Goal: Information Seeking & Learning: Learn about a topic

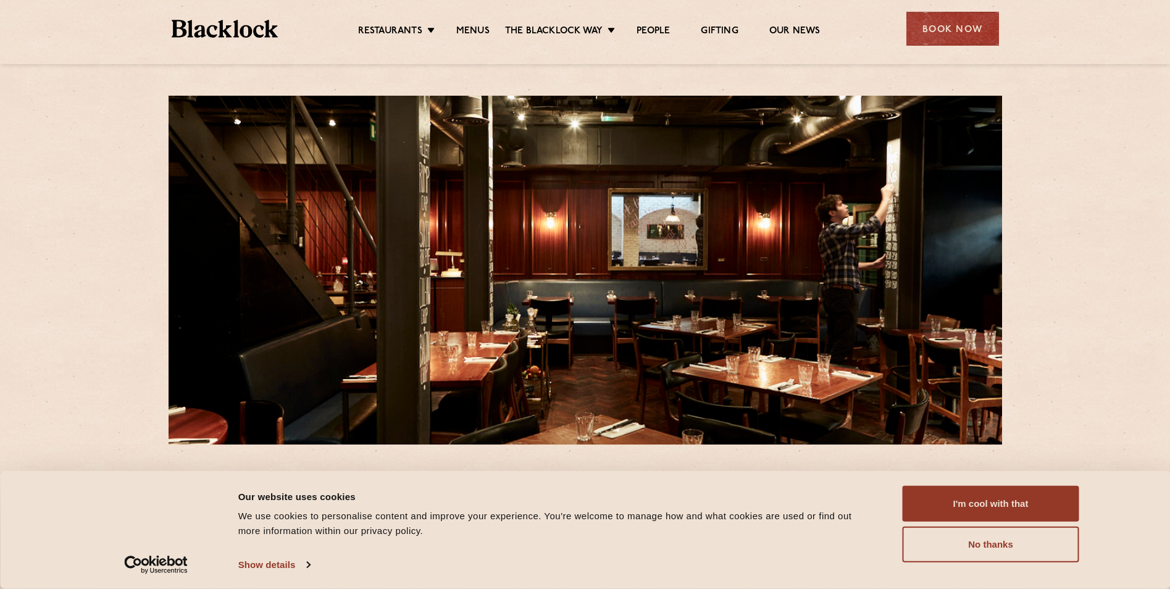
click at [477, 31] on link "Menus" at bounding box center [472, 32] width 33 height 14
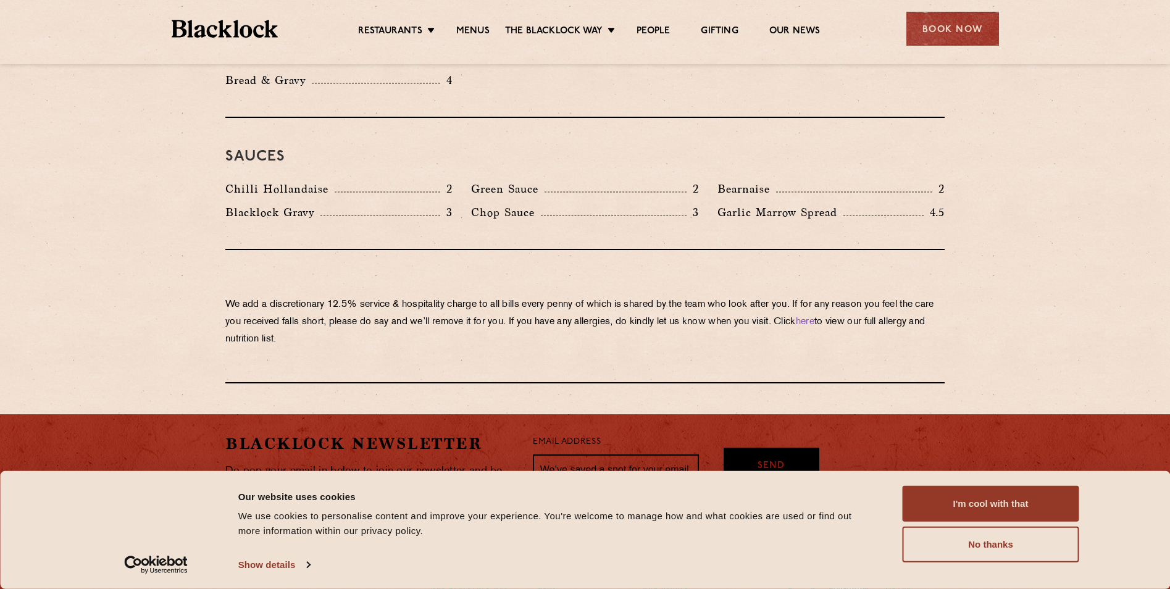
scroll to position [1707, 0]
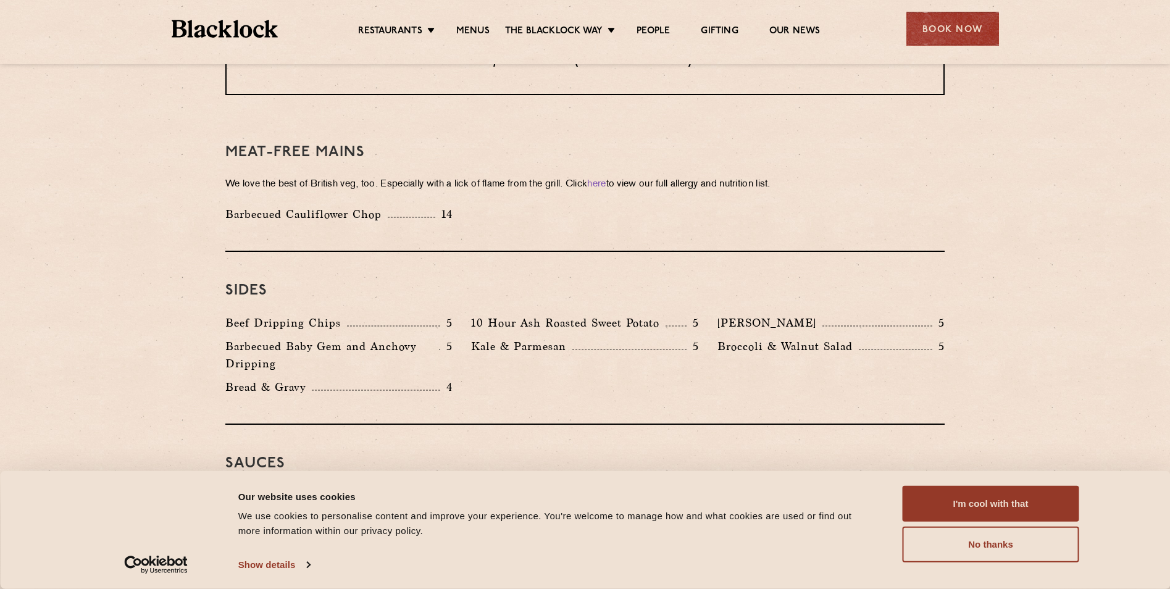
click at [0, 0] on link "Christmas" at bounding box center [0, 0] width 0 height 0
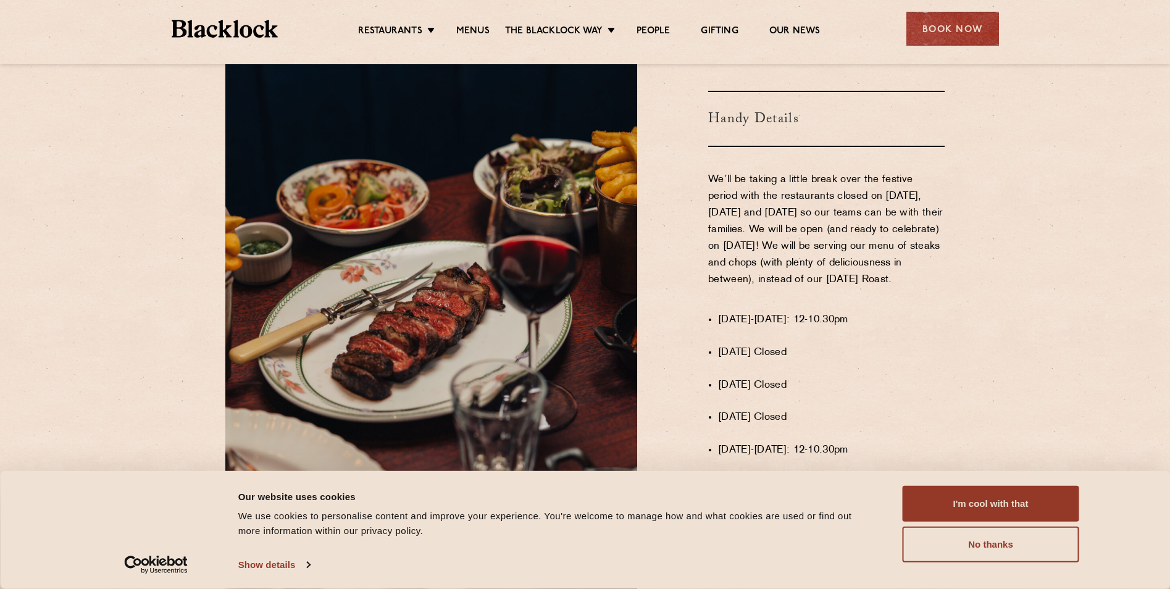
scroll to position [990, 0]
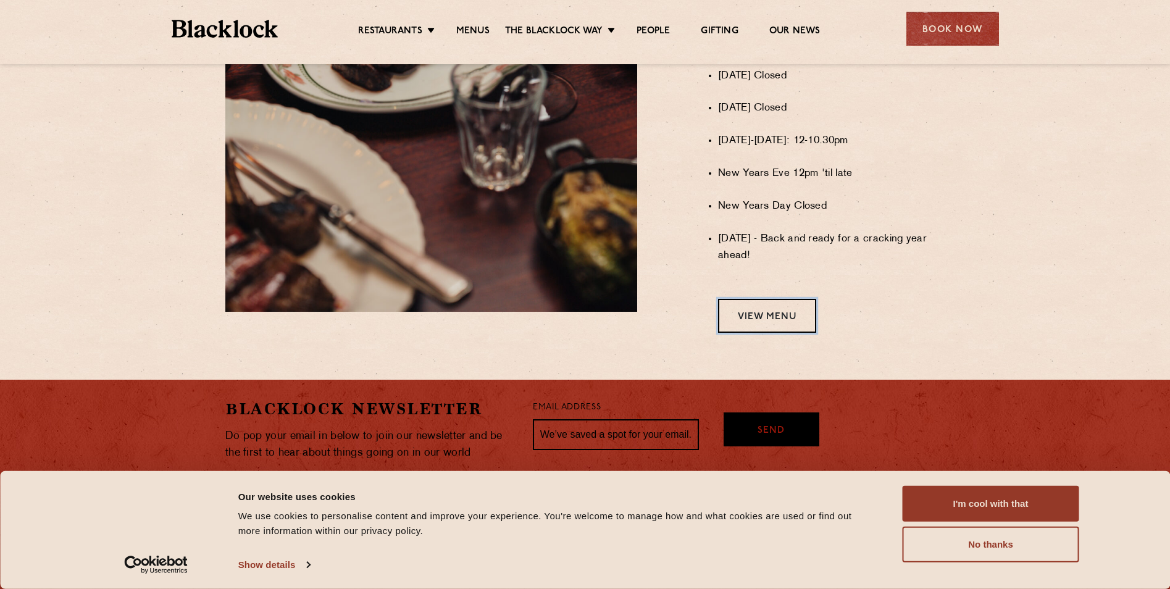
click at [769, 317] on link "View Menu" at bounding box center [767, 316] width 98 height 34
